Goal: Task Accomplishment & Management: Manage account settings

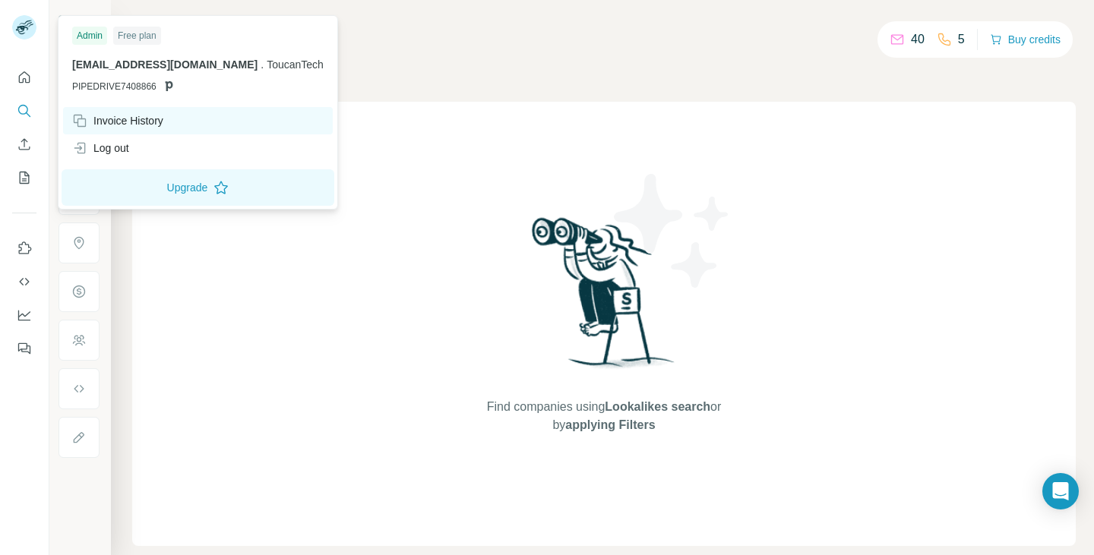
click at [115, 113] on div "Invoice History" at bounding box center [117, 120] width 91 height 15
click at [120, 111] on div "Invoice History" at bounding box center [198, 120] width 270 height 27
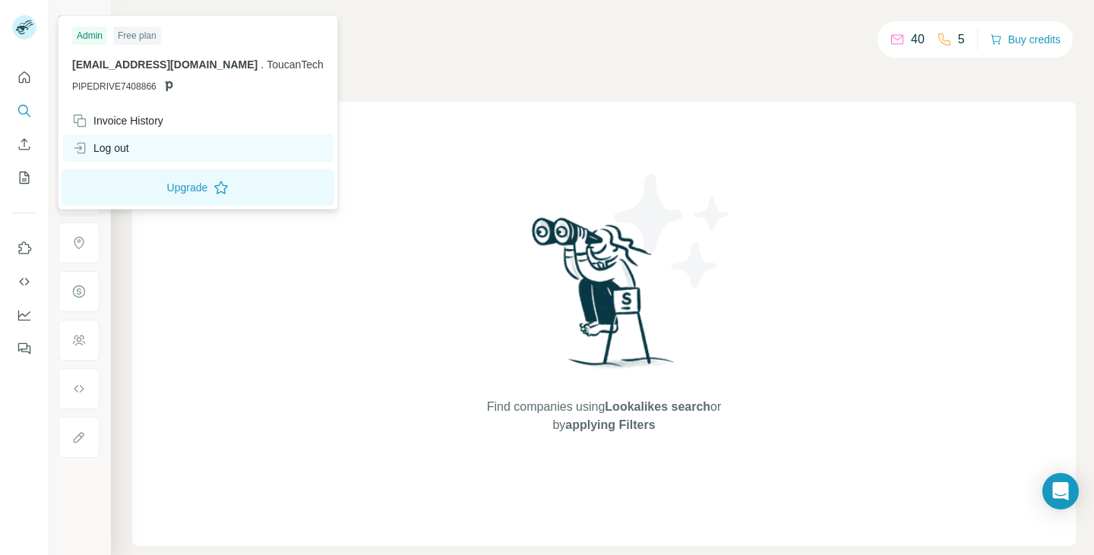
click at [125, 146] on div "Log out" at bounding box center [100, 148] width 57 height 15
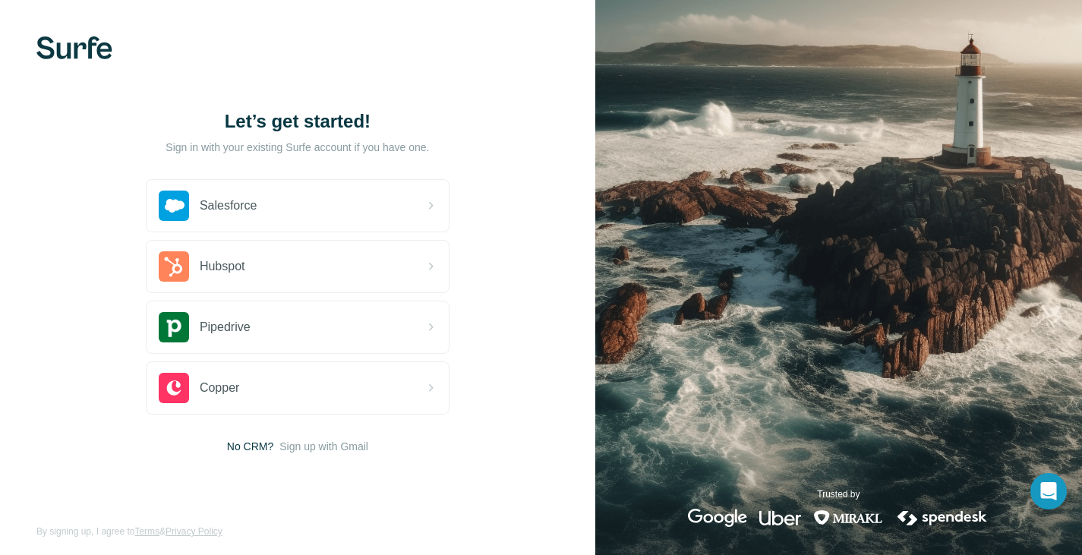
click at [84, 52] on img at bounding box center [74, 47] width 76 height 23
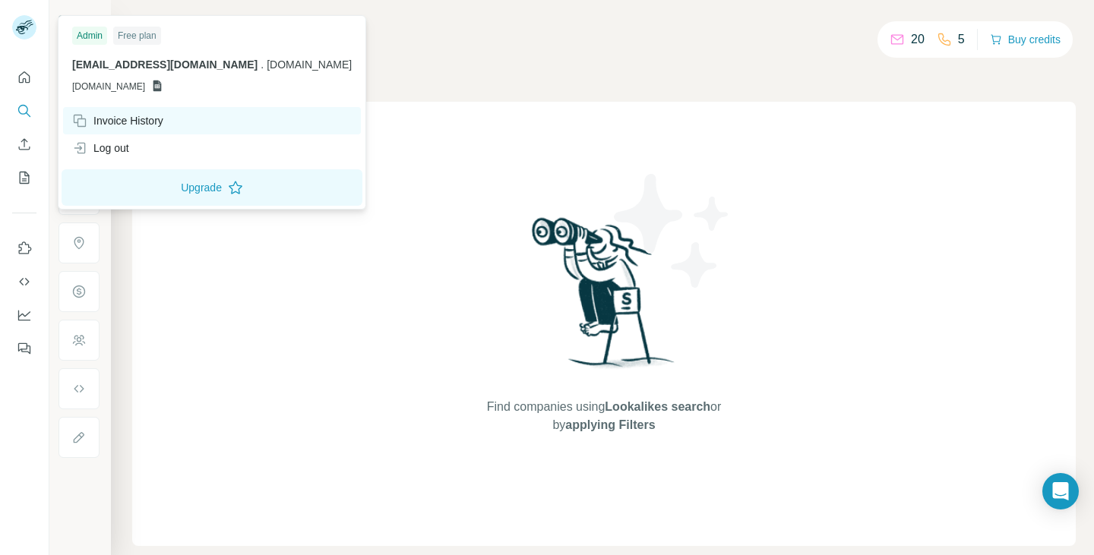
click at [122, 117] on div "Invoice History" at bounding box center [117, 120] width 91 height 15
click at [133, 122] on div "Invoice History" at bounding box center [117, 120] width 91 height 15
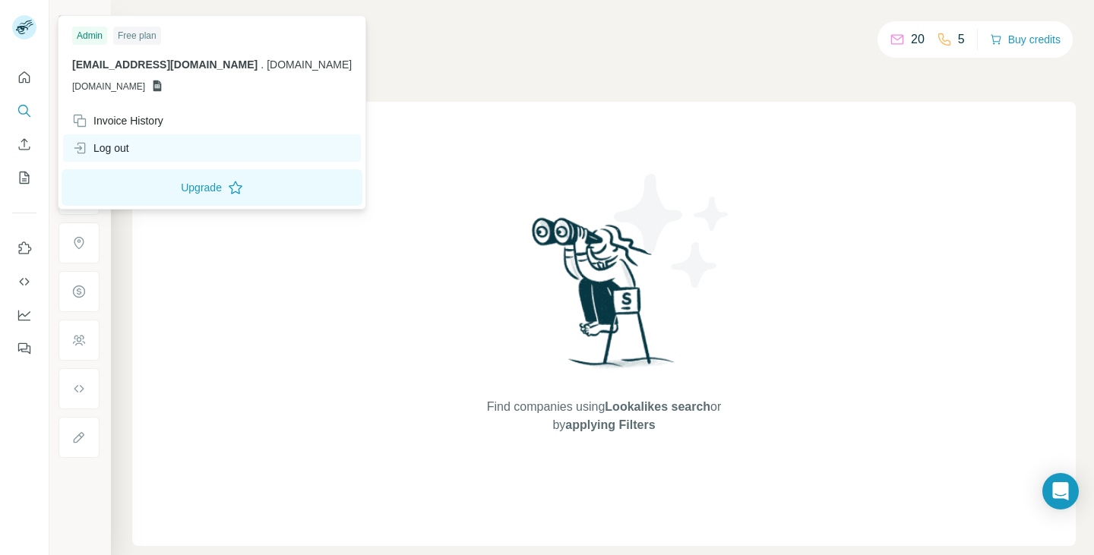
click at [109, 141] on div "Log out" at bounding box center [100, 148] width 57 height 15
